Goal: Information Seeking & Learning: Check status

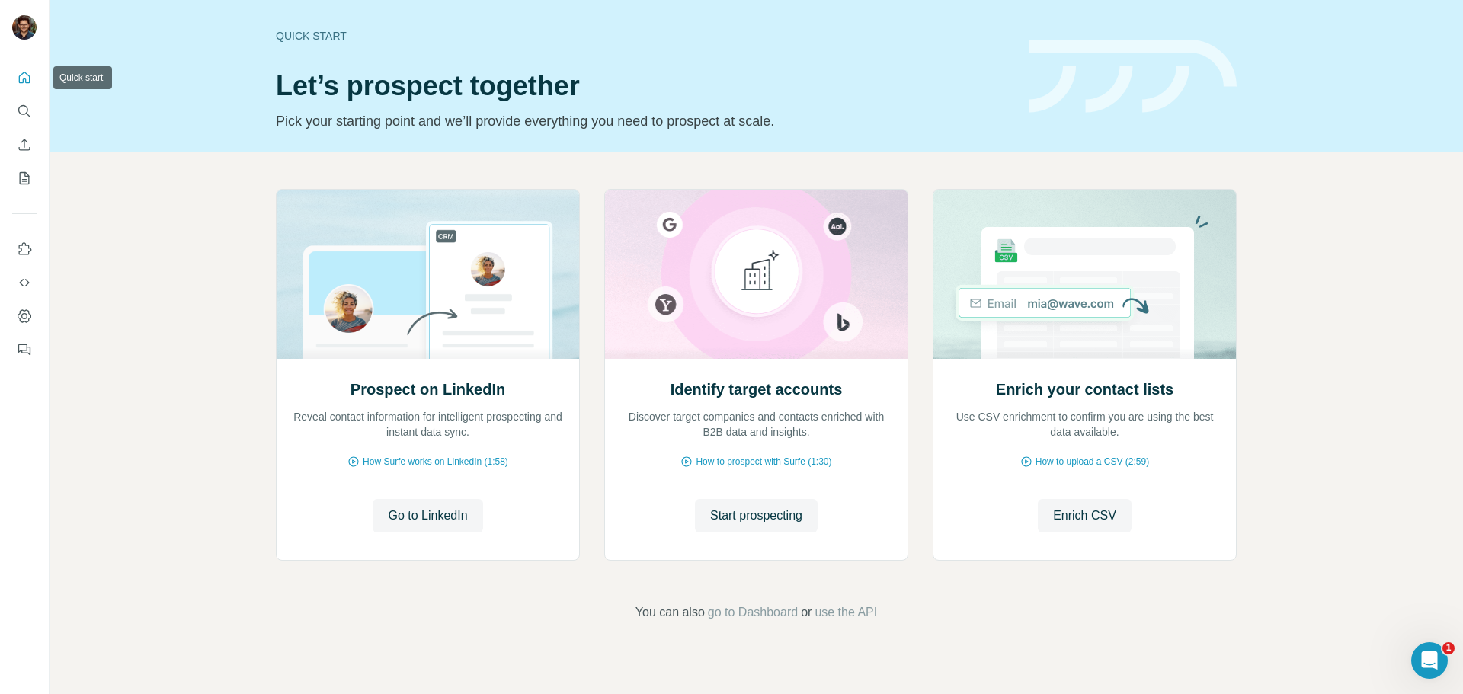
click at [31, 79] on icon "Quick start" at bounding box center [24, 77] width 15 height 15
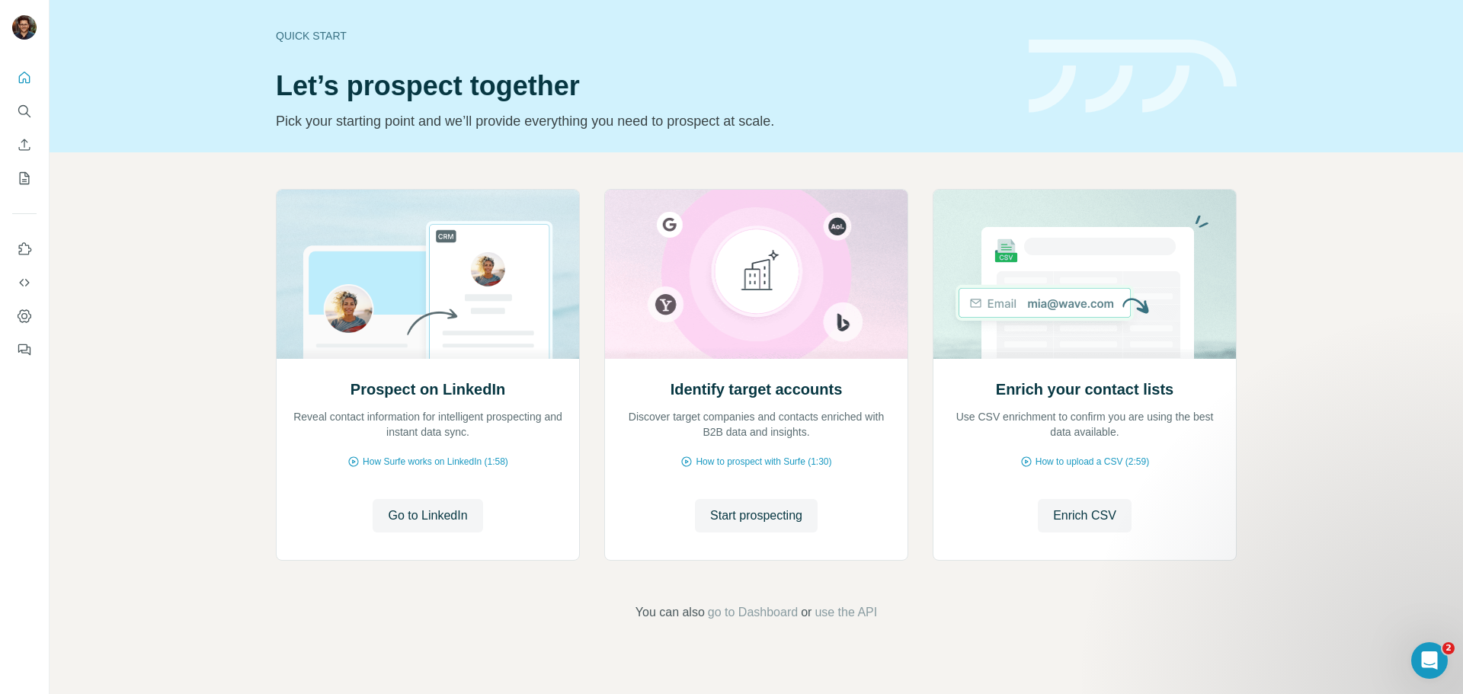
drag, startPoint x: 0, startPoint y: 0, endPoint x: 1432, endPoint y: 127, distance: 1437.8
click at [1432, 127] on div "Quick start Let’s prospect together Pick your starting point and we’ll provide …" at bounding box center [757, 76] width 1414 height 152
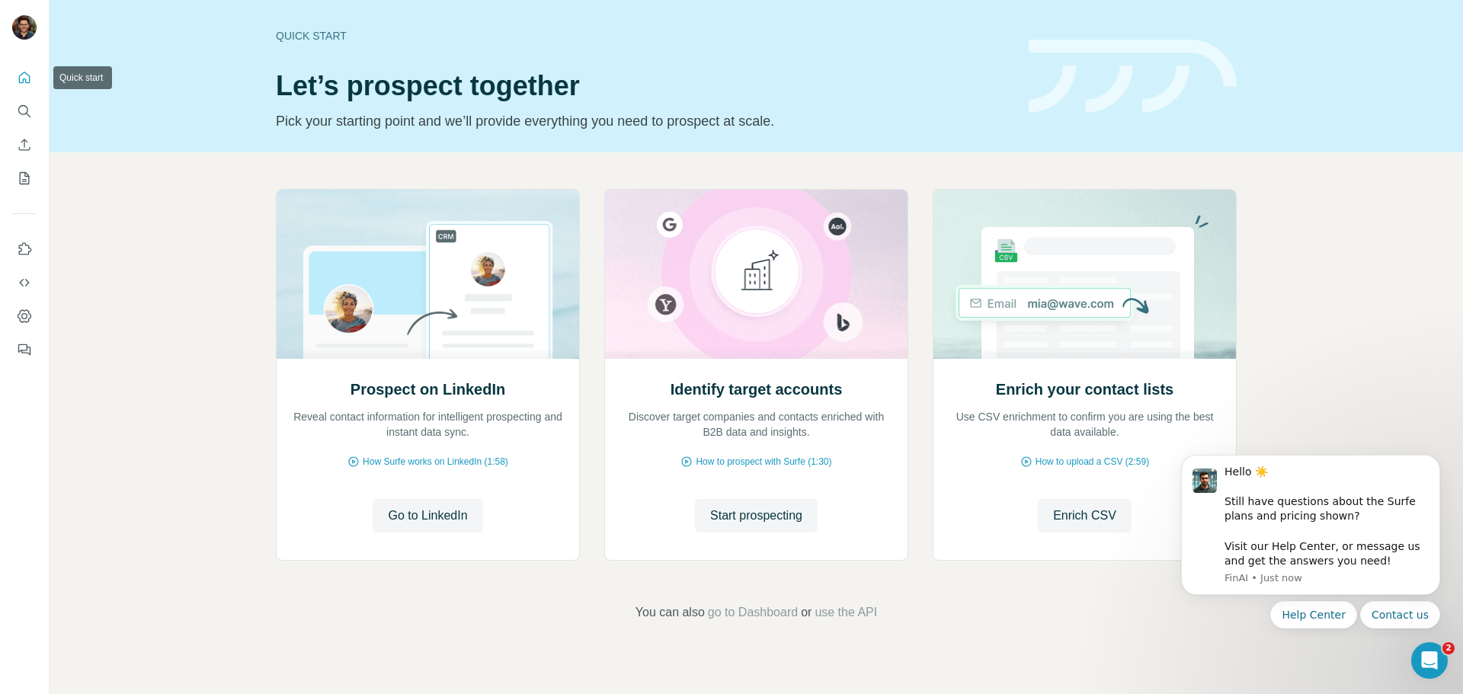
click at [25, 84] on icon "Quick start" at bounding box center [24, 77] width 15 height 15
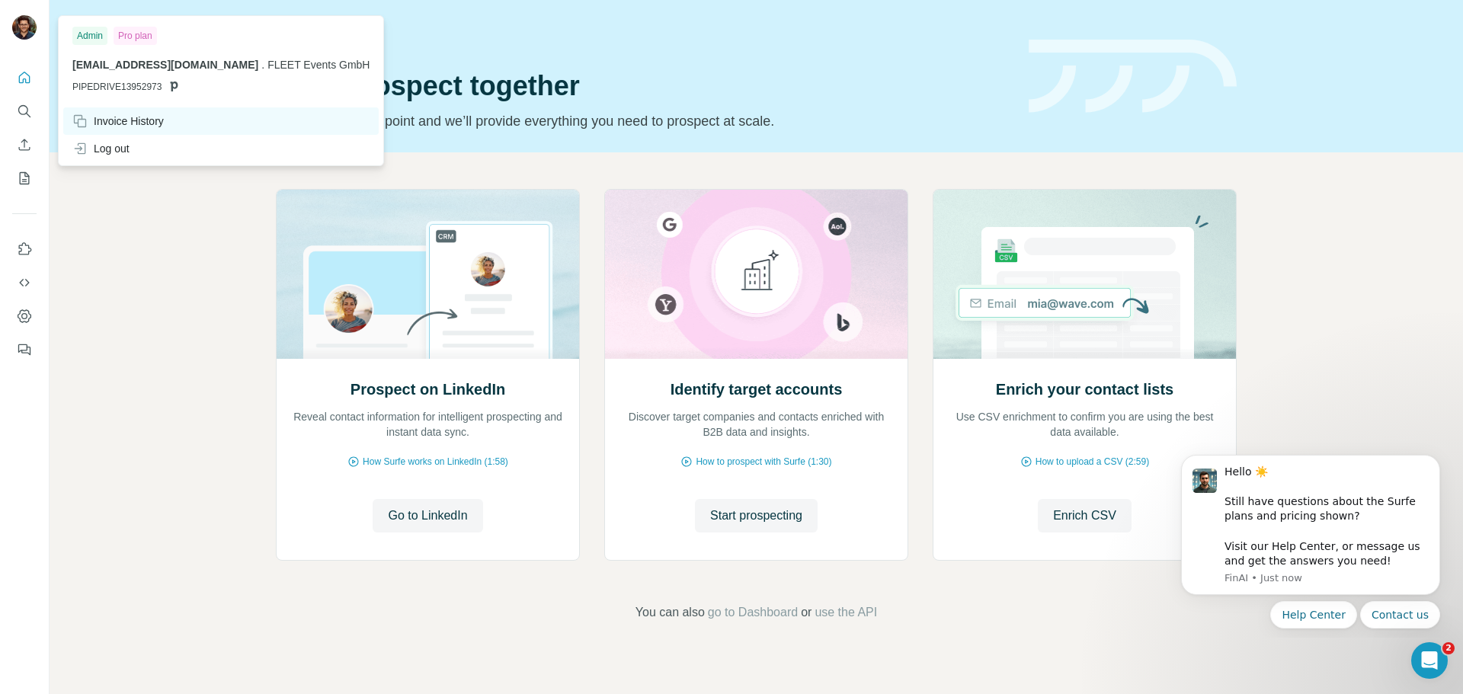
click at [127, 130] on div "Invoice History" at bounding box center [221, 120] width 316 height 27
click at [126, 125] on div "Invoice History" at bounding box center [117, 121] width 91 height 15
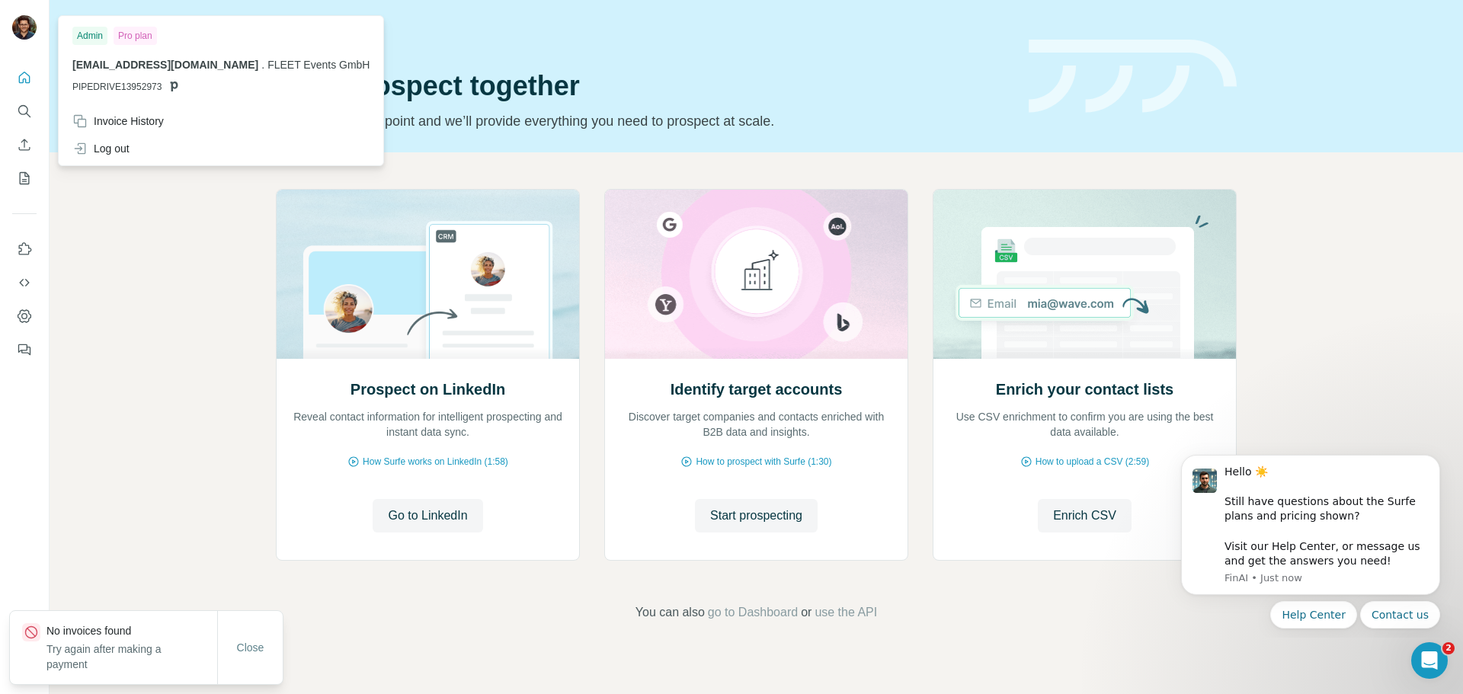
click at [176, 332] on div "Prospect on LinkedIn Reveal contact information for intelligent prospecting and…" at bounding box center [757, 405] width 1414 height 506
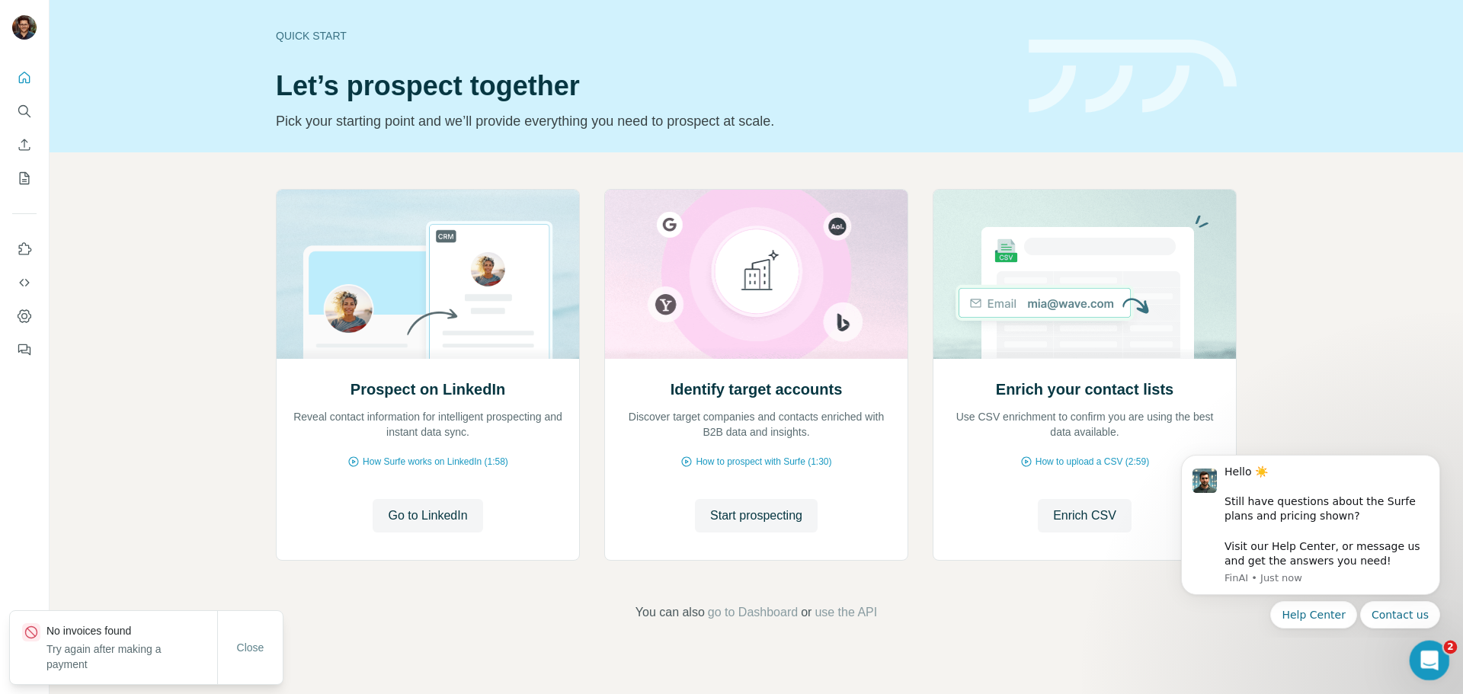
click at [1438, 652] on div "Open Intercom Messenger" at bounding box center [1427, 658] width 50 height 50
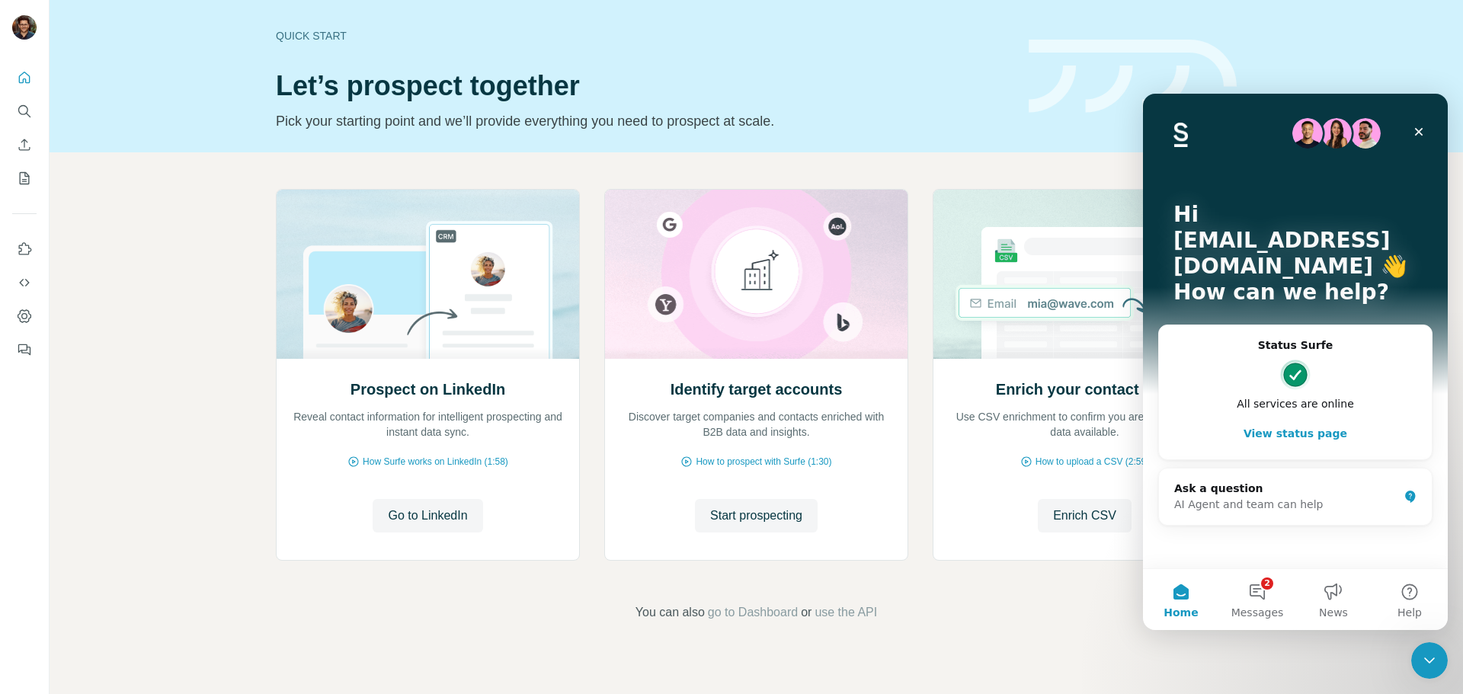
click at [1298, 425] on div "Status Surfe All services are online View status page" at bounding box center [1295, 393] width 273 height 136
click at [1297, 418] on button "View status page" at bounding box center [1296, 433] width 242 height 30
